Goal: Information Seeking & Learning: Learn about a topic

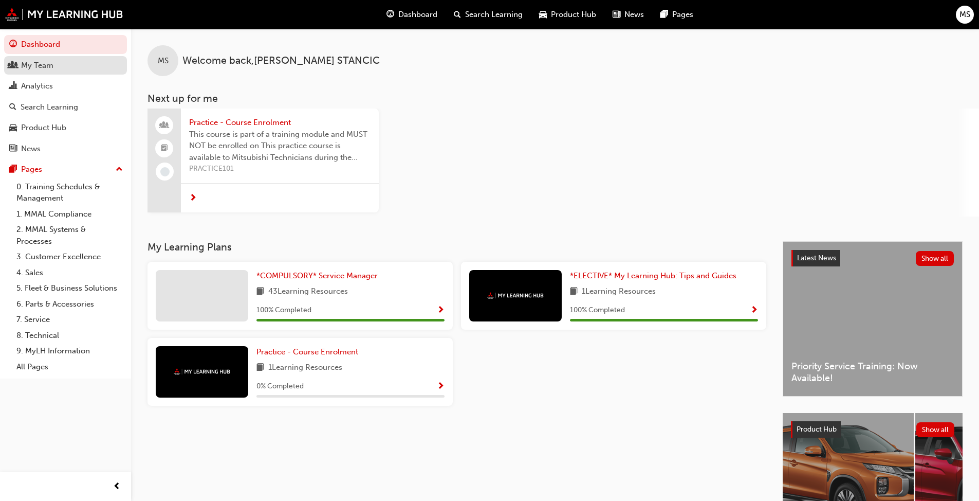
click at [46, 61] on div "My Team" at bounding box center [37, 66] width 32 height 12
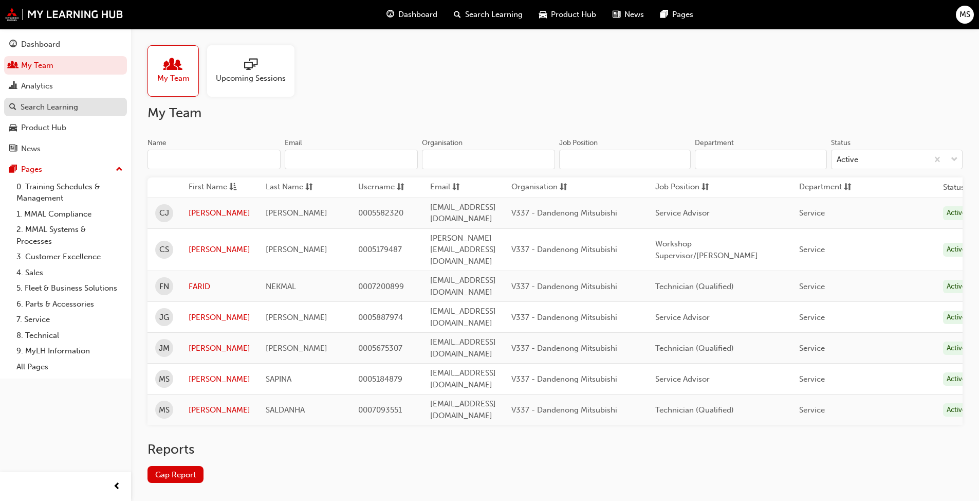
click at [40, 107] on div "Search Learning" at bounding box center [50, 107] width 58 height 12
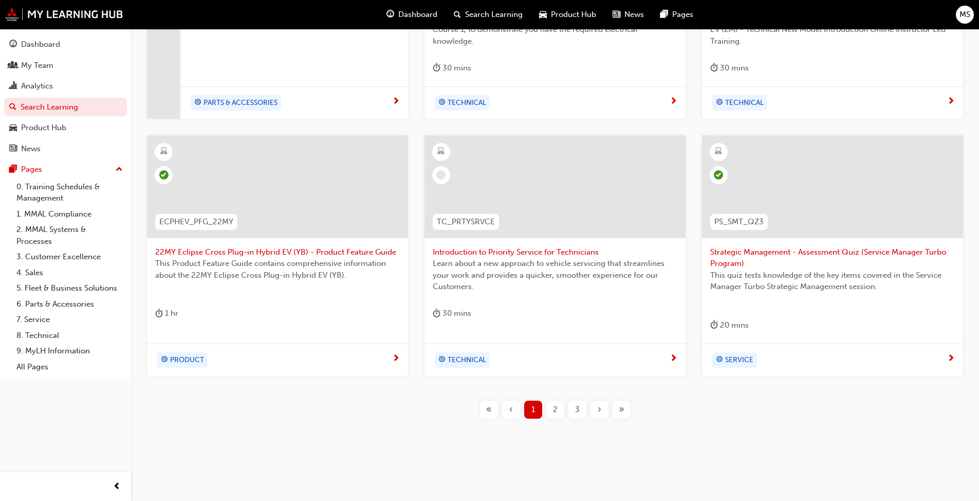
scroll to position [361, 0]
click at [552, 408] on div "2" at bounding box center [555, 408] width 18 height 18
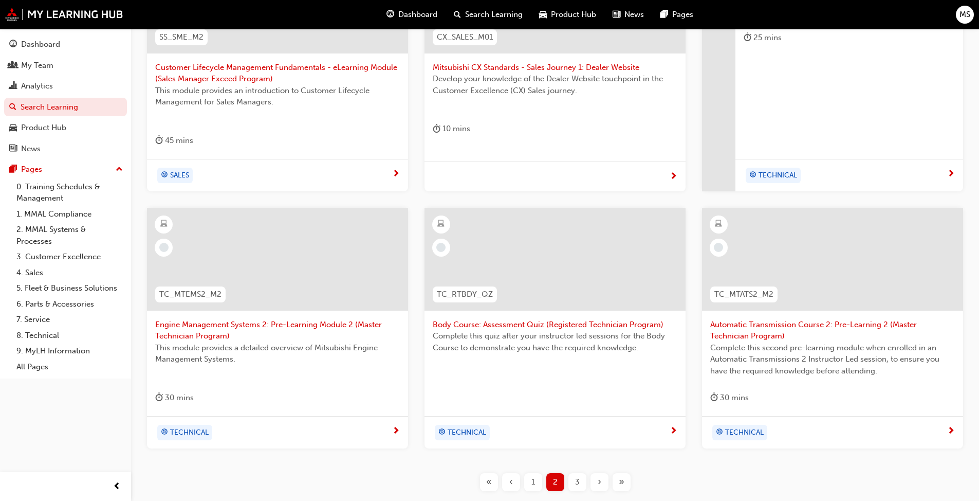
scroll to position [309, 0]
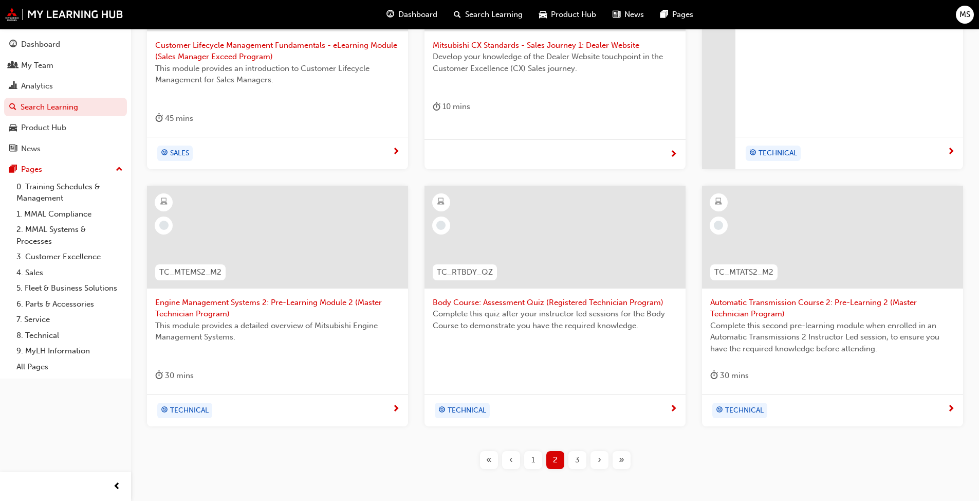
click at [581, 466] on div "3" at bounding box center [577, 460] width 18 height 18
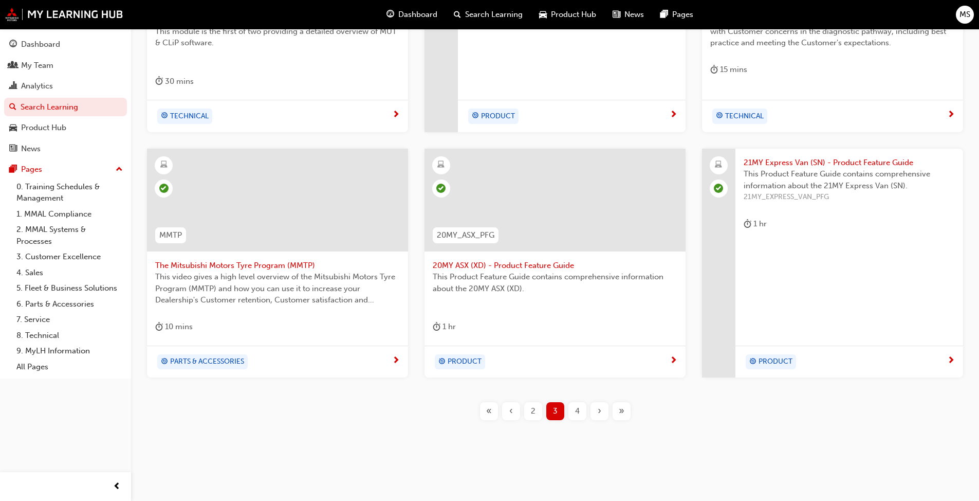
scroll to position [349, 0]
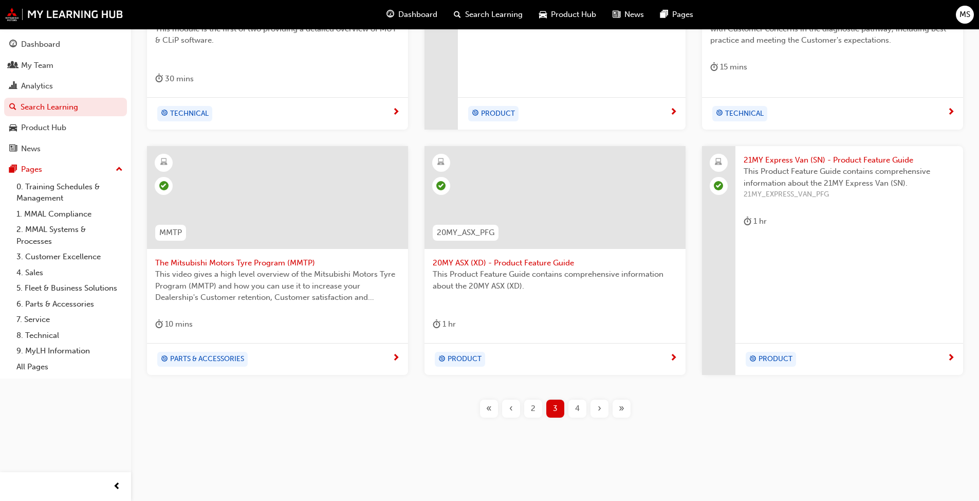
click at [572, 401] on div "4" at bounding box center [577, 408] width 18 height 18
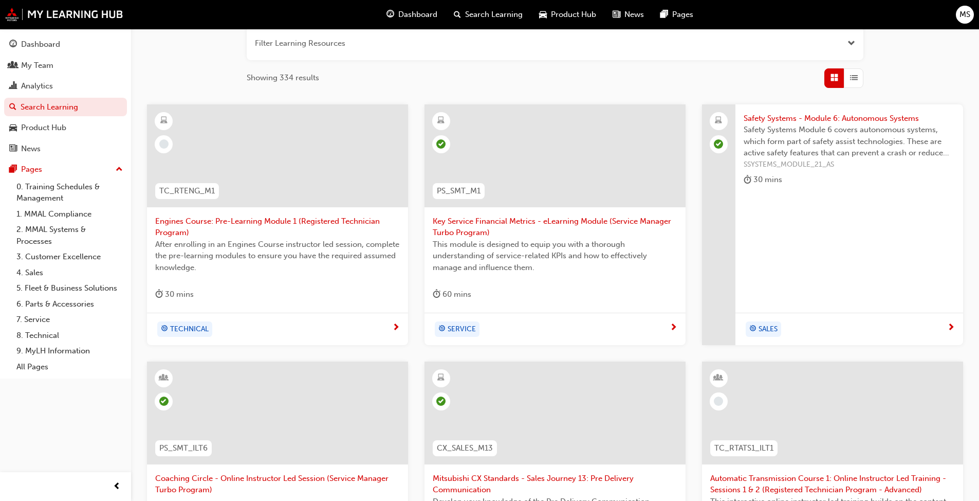
scroll to position [361, 0]
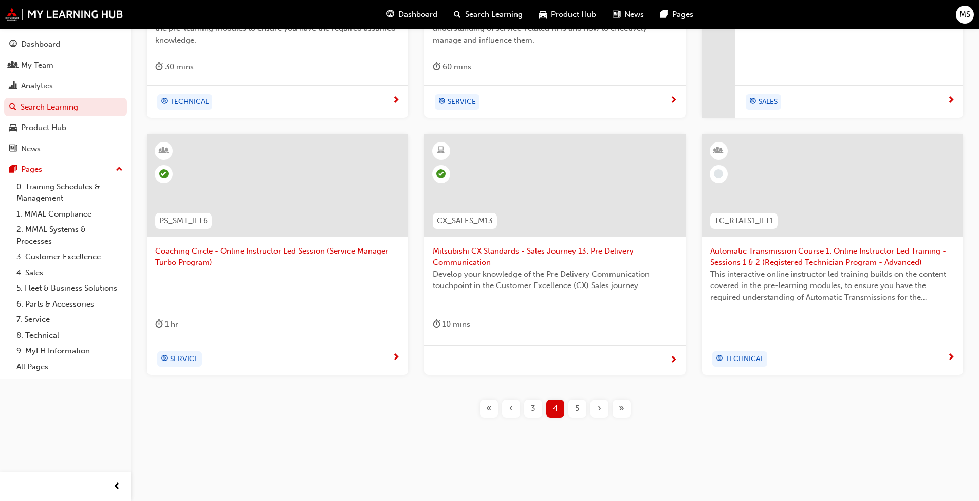
click at [579, 411] on span "5" at bounding box center [577, 408] width 4 height 12
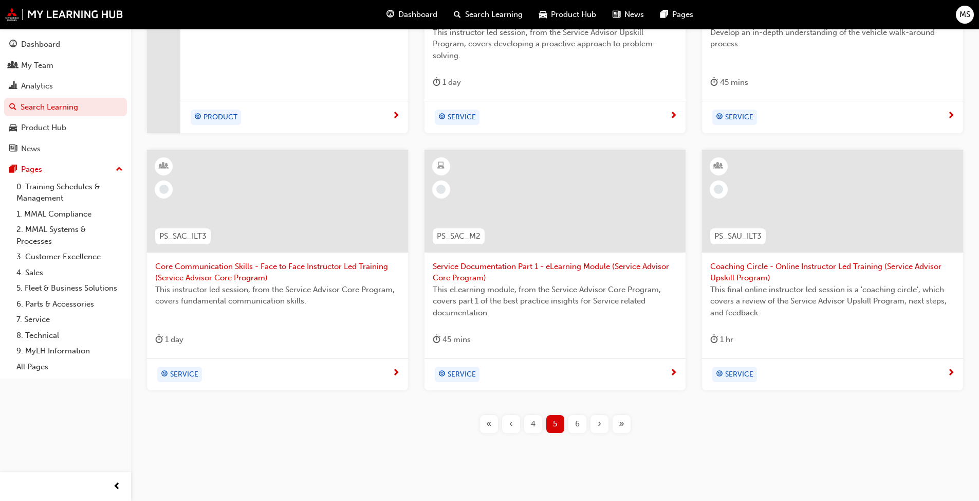
scroll to position [361, 0]
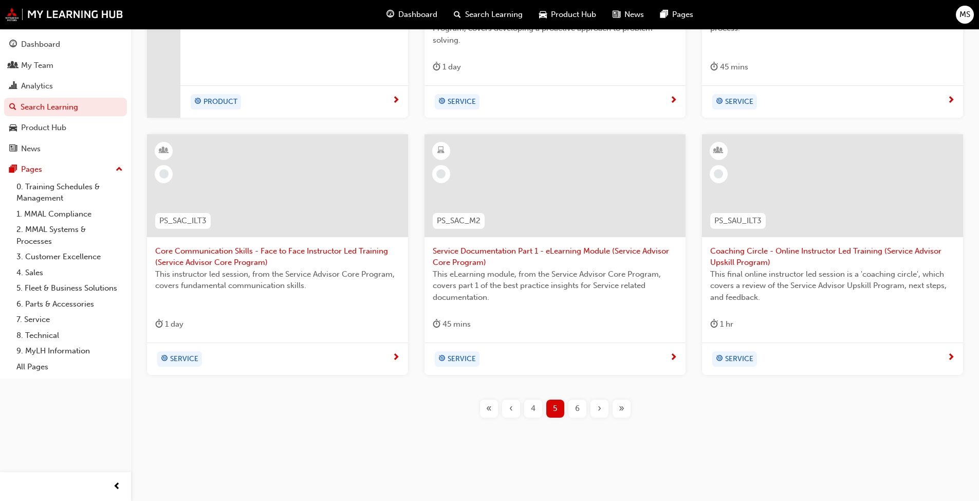
click at [573, 407] on div "6" at bounding box center [577, 408] width 18 height 18
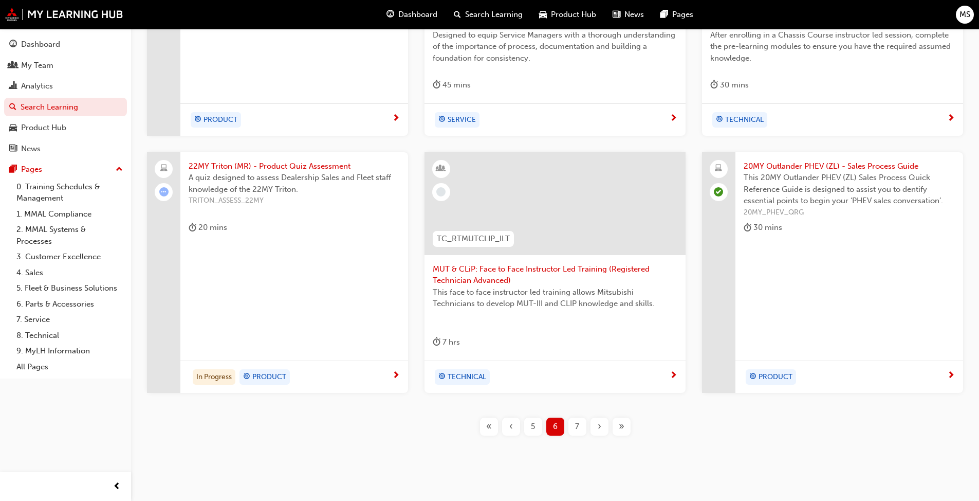
scroll to position [361, 0]
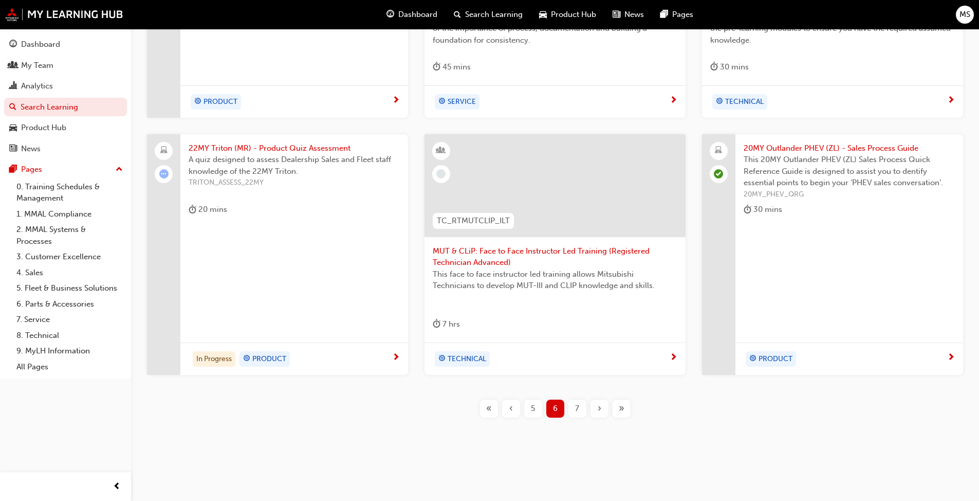
click at [578, 411] on span "7" at bounding box center [577, 408] width 4 height 12
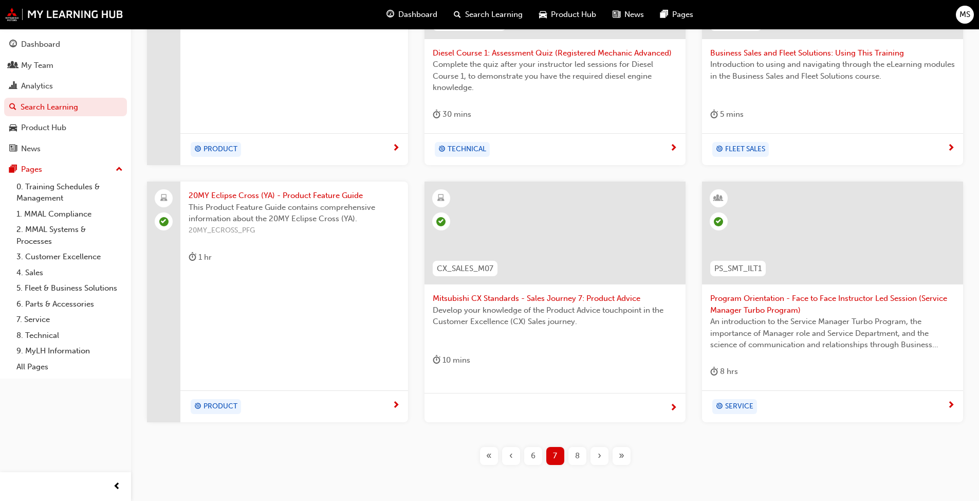
scroll to position [308, 0]
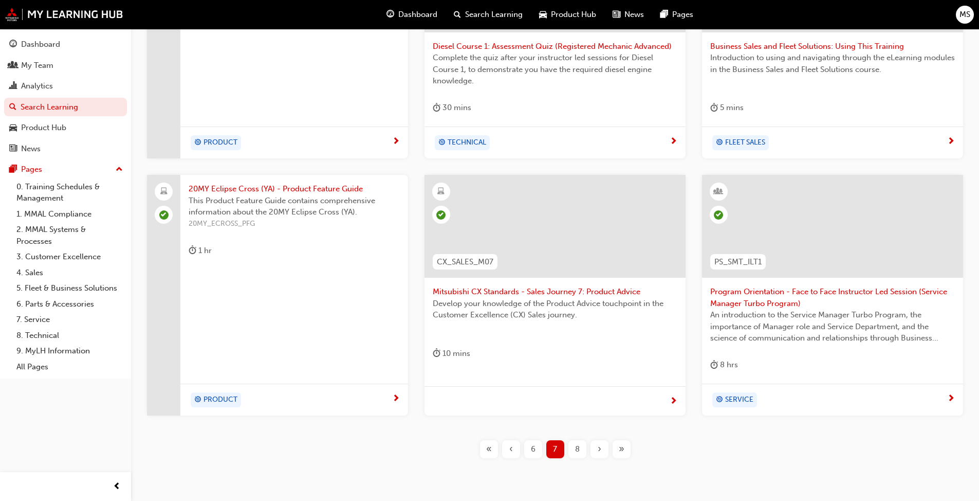
click at [581, 448] on div "8" at bounding box center [577, 449] width 18 height 18
